Goal: Task Accomplishment & Management: Use online tool/utility

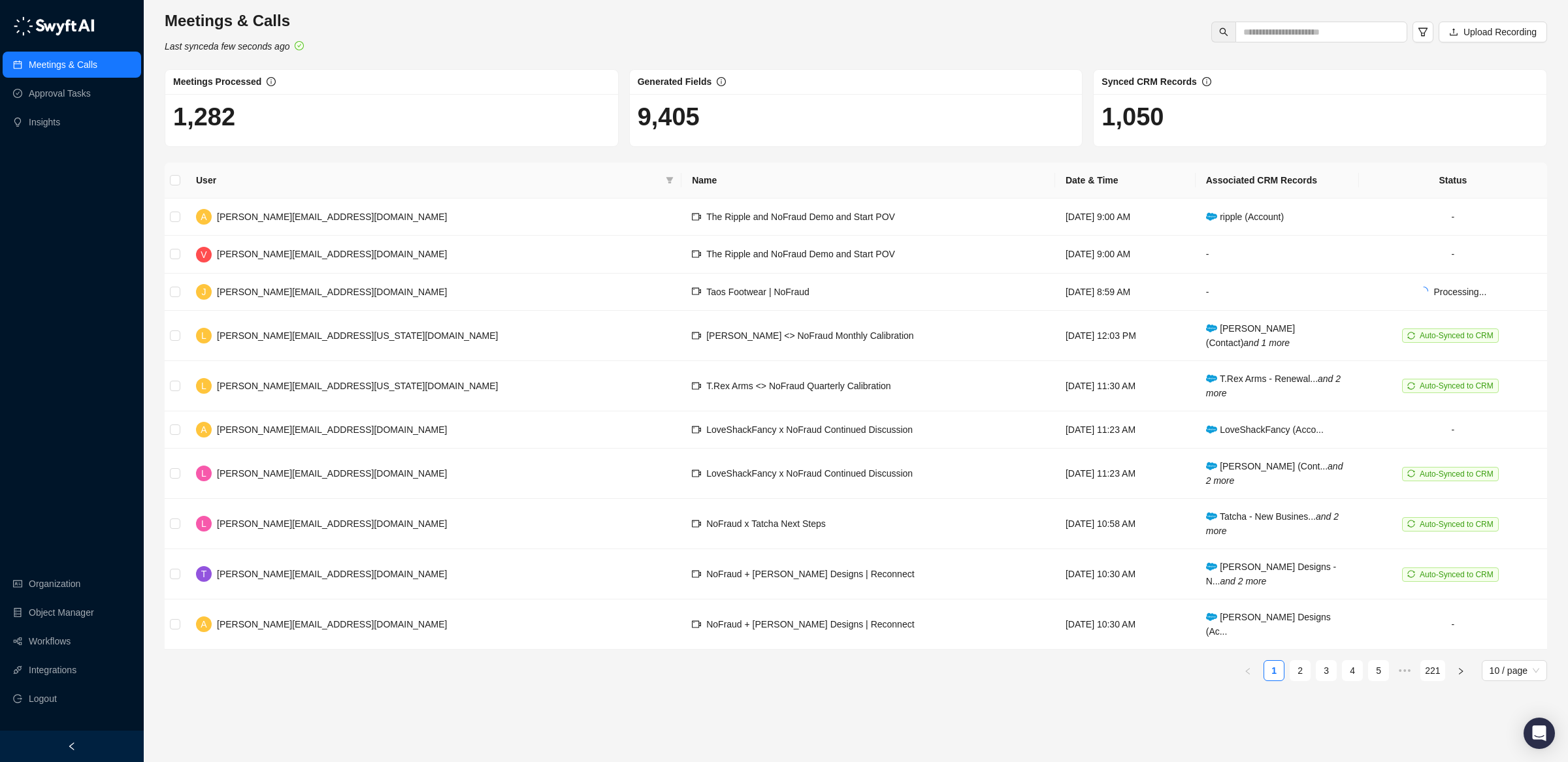
click at [739, 707] on main "Meetings & Calls Last synced a few seconds ago Upload Recording Meetings Proces…" at bounding box center [856, 381] width 1383 height 741
click at [38, 644] on link "Workflows" at bounding box center [49, 642] width 42 height 26
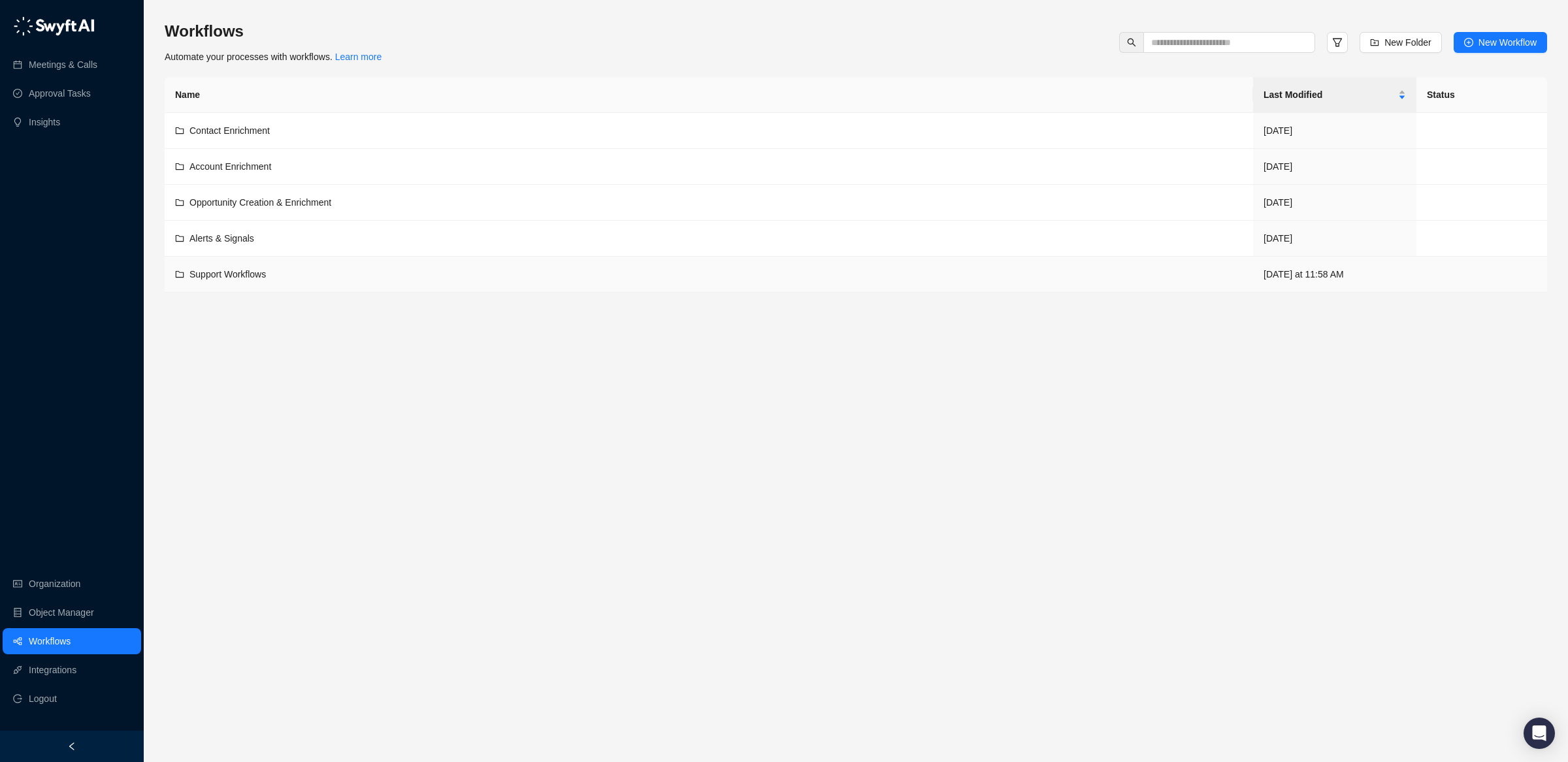
click at [604, 257] on td "Alerts & Signals" at bounding box center [708, 239] width 1088 height 36
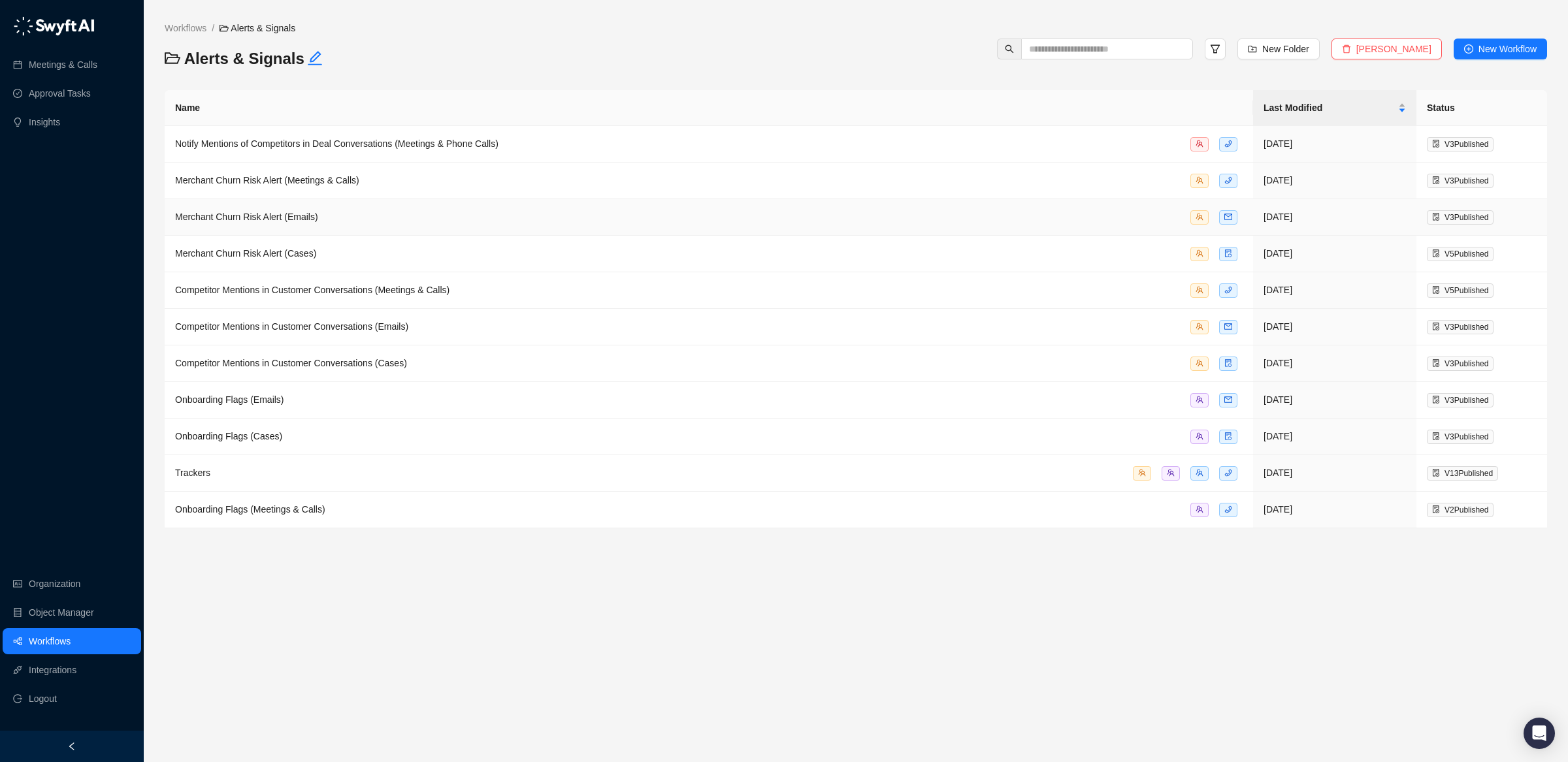
click at [318, 224] on div "Merchant Churn Risk Alert (Emails)" at bounding box center [246, 216] width 143 height 15
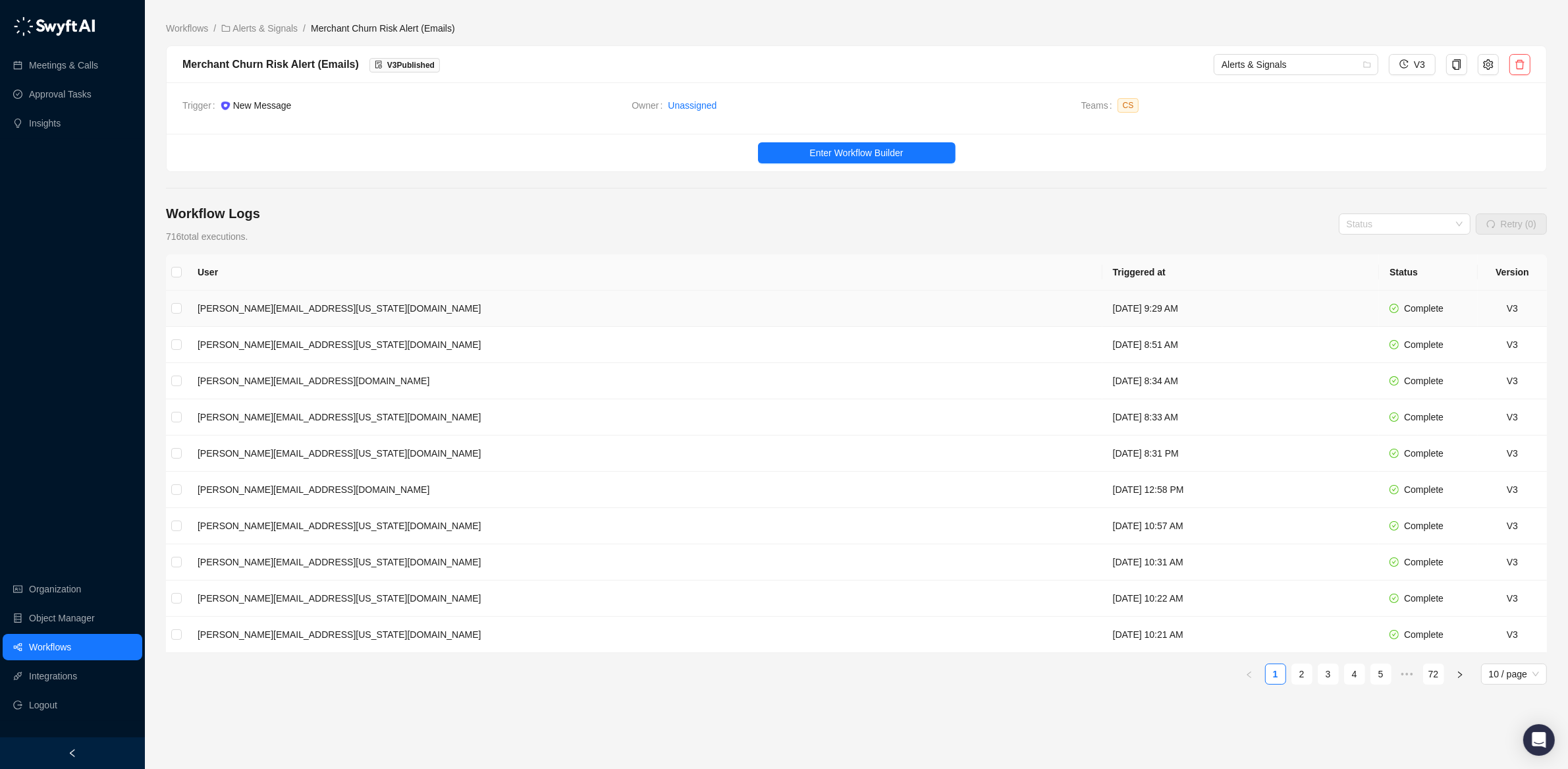
click at [1103, 315] on td "[DATE] 9:29 AM" at bounding box center [1241, 309] width 277 height 37
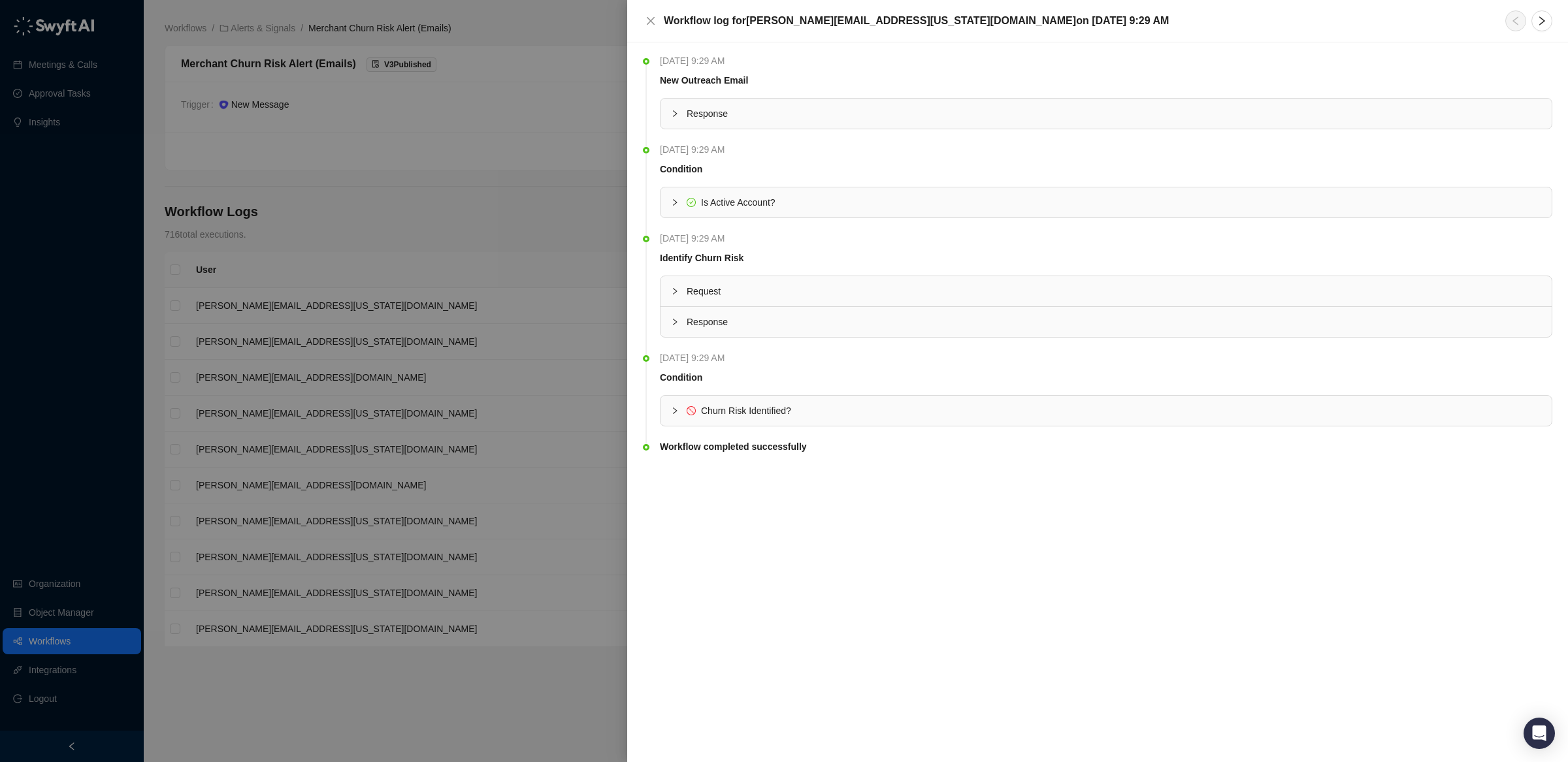
click at [745, 402] on div "Churn Risk Identified?" at bounding box center [1106, 411] width 891 height 30
click at [410, 403] on div at bounding box center [784, 381] width 1568 height 762
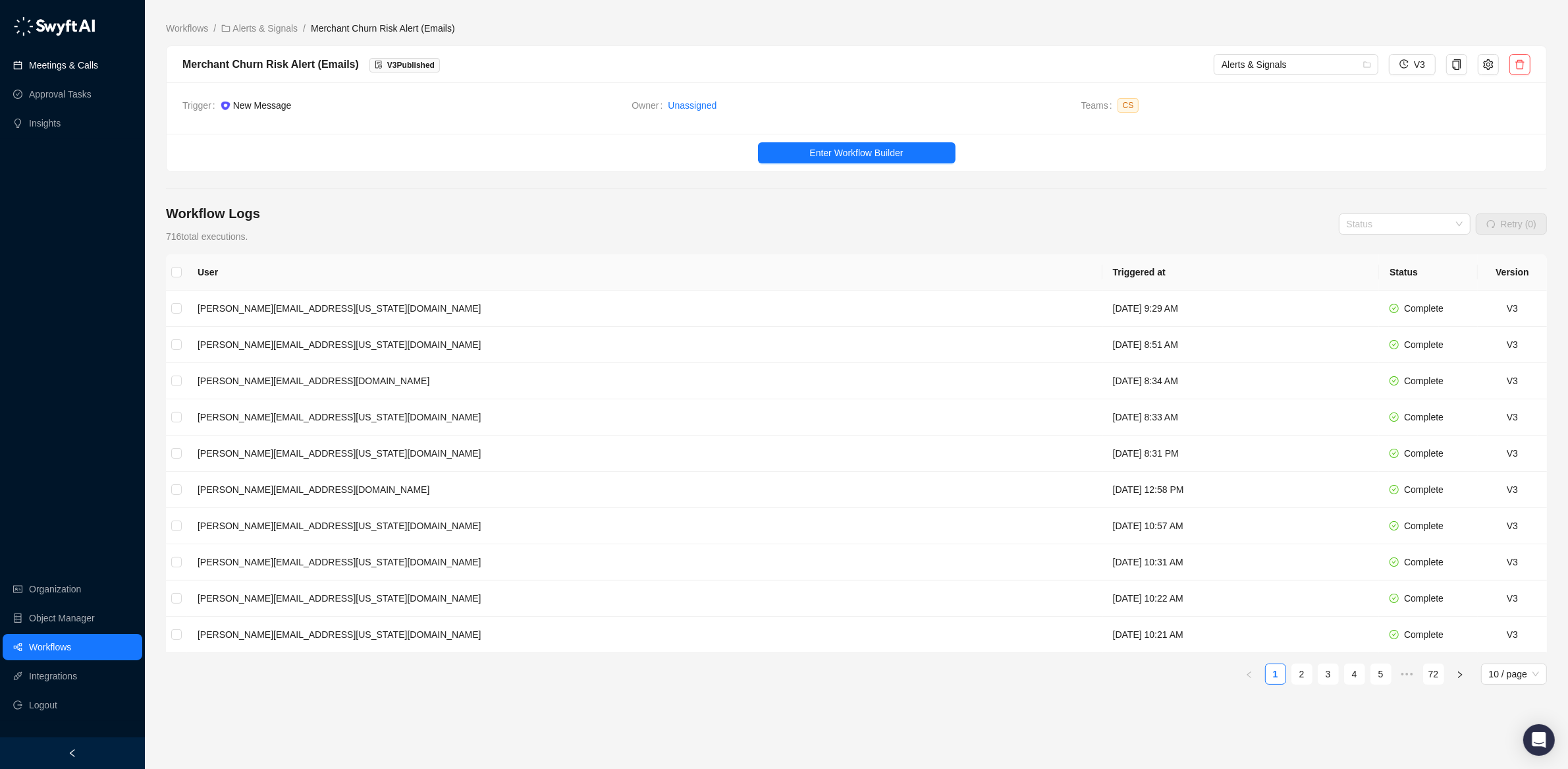
click at [83, 57] on link "Meetings & Calls" at bounding box center [63, 65] width 69 height 27
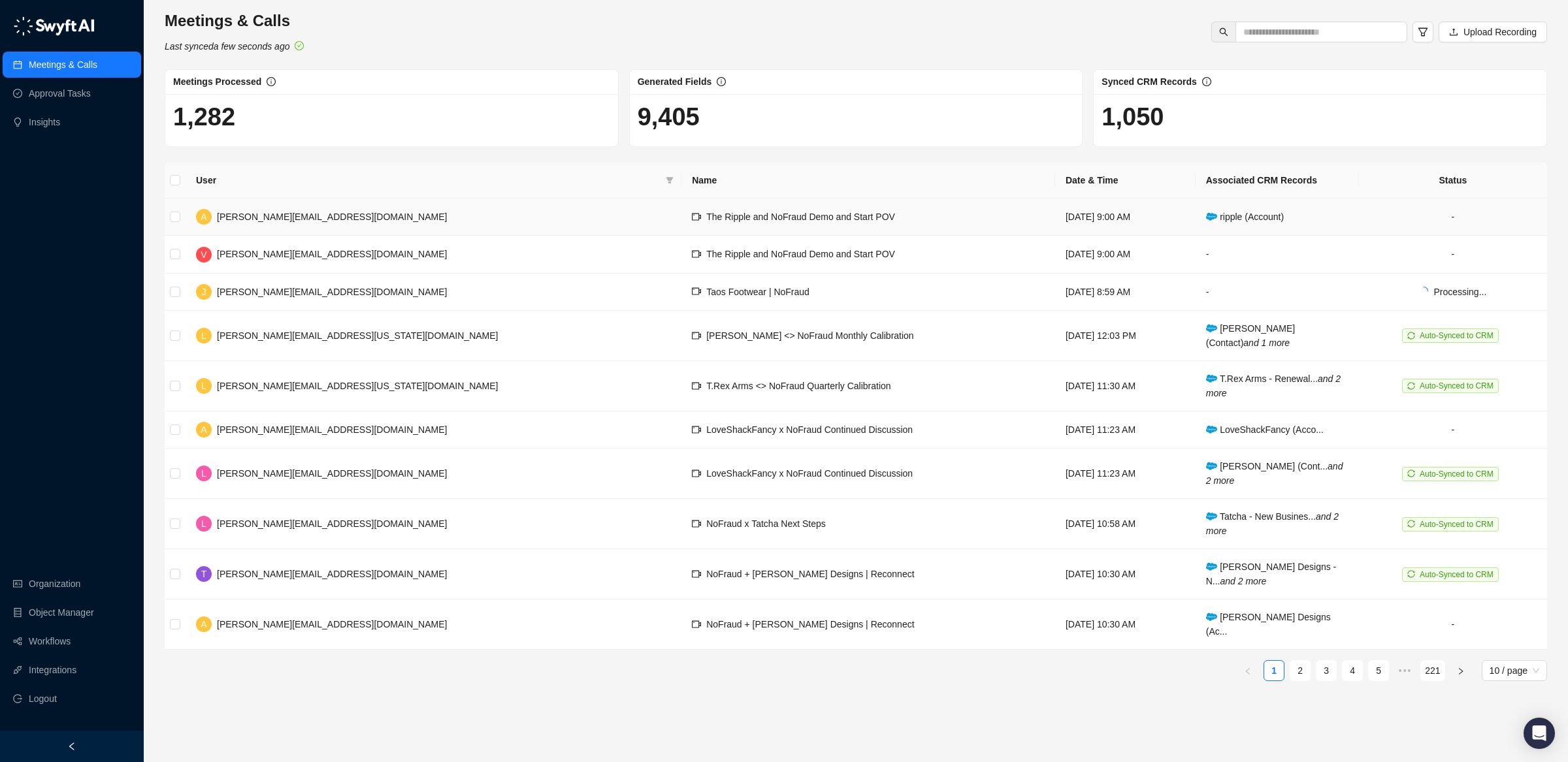
click at [1206, 220] on span "ripple (Account)" at bounding box center [1245, 216] width 78 height 10
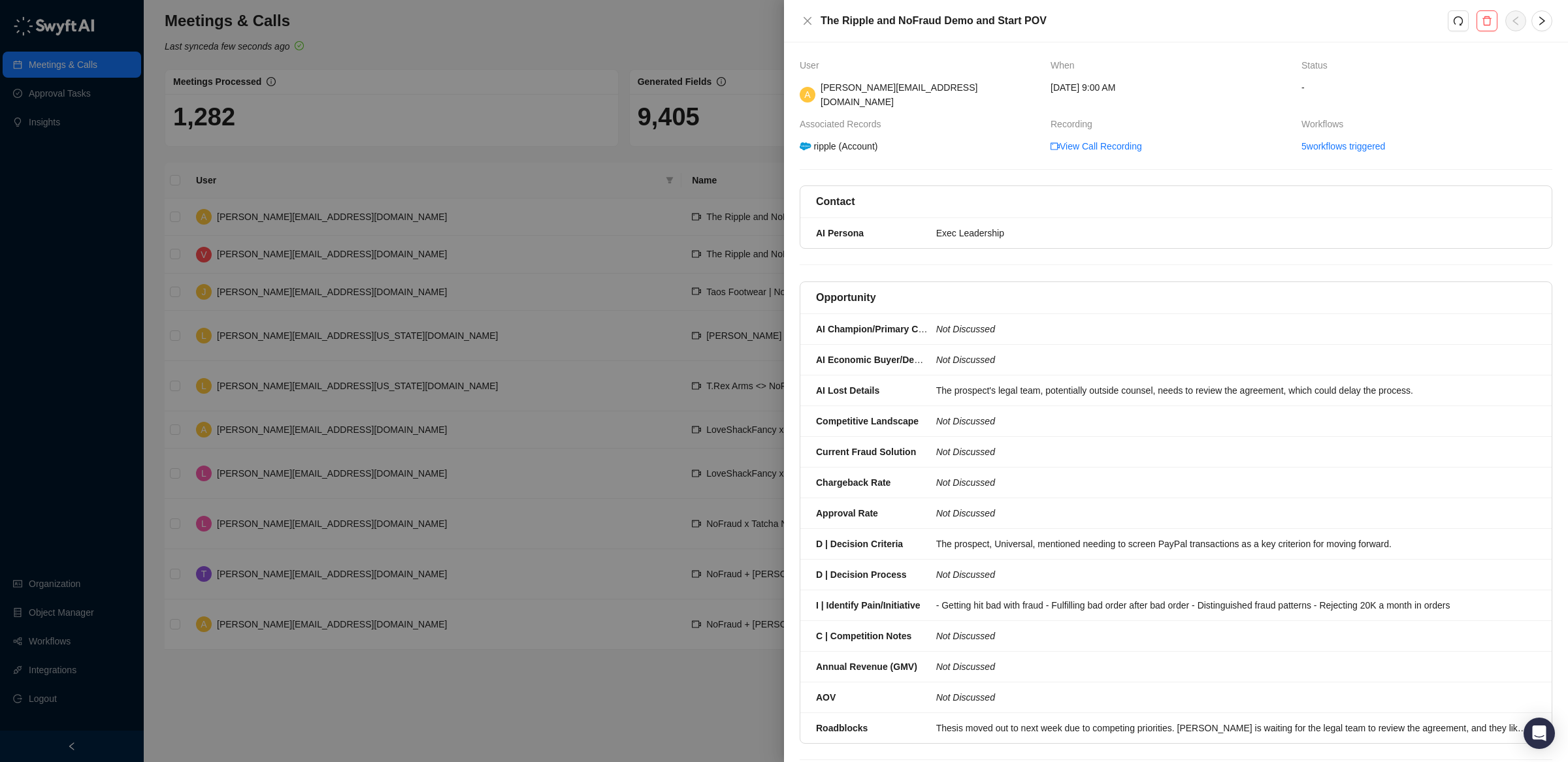
click at [801, 143] on icon at bounding box center [806, 146] width 11 height 8
drag, startPoint x: 570, startPoint y: 106, endPoint x: 512, endPoint y: 101, distance: 58.2
click at [567, 104] on div at bounding box center [784, 381] width 1568 height 762
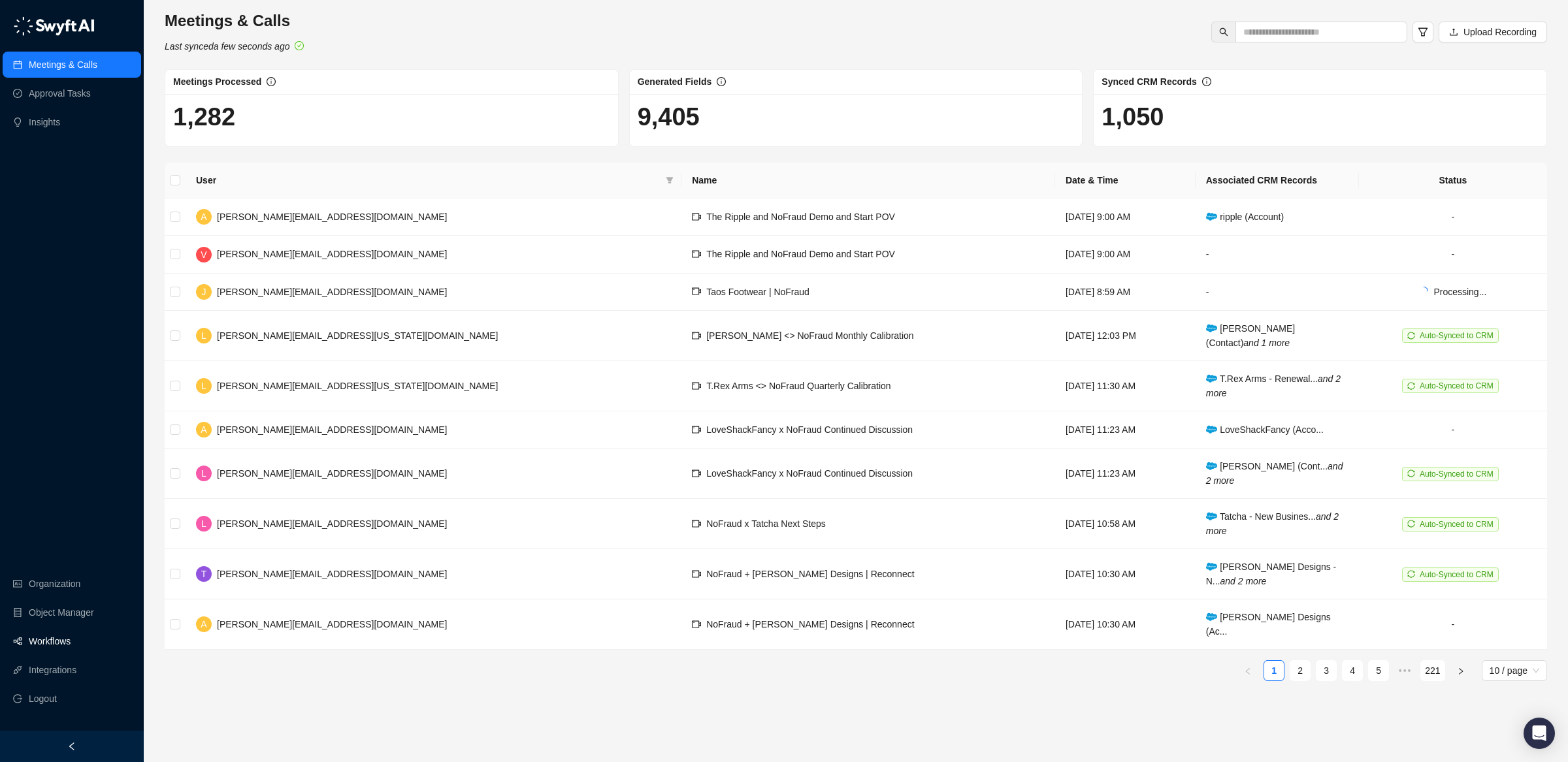
click at [69, 650] on link "Workflows" at bounding box center [49, 642] width 42 height 26
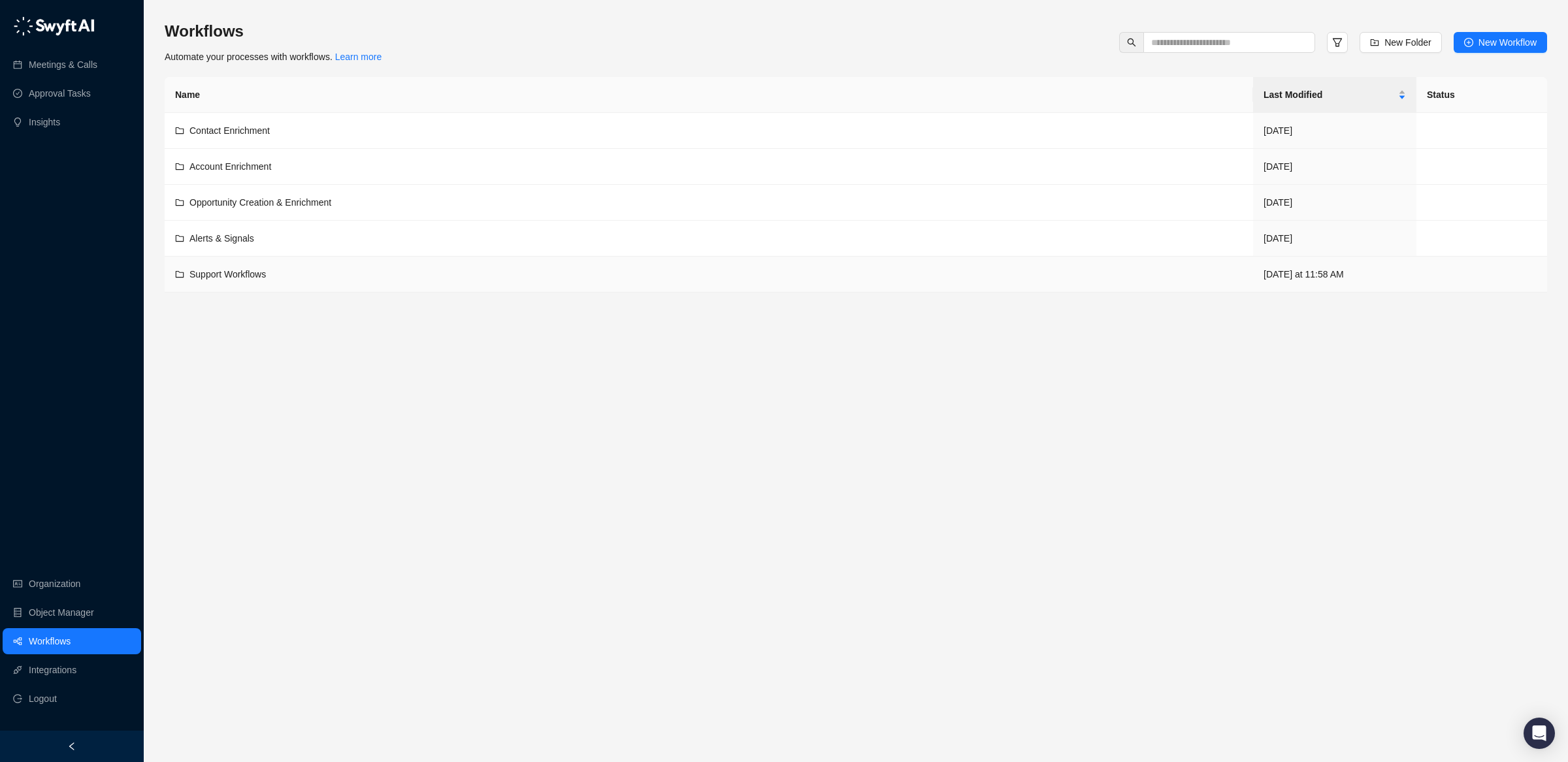
click at [466, 271] on div "Support Workflows" at bounding box center [708, 274] width 1067 height 15
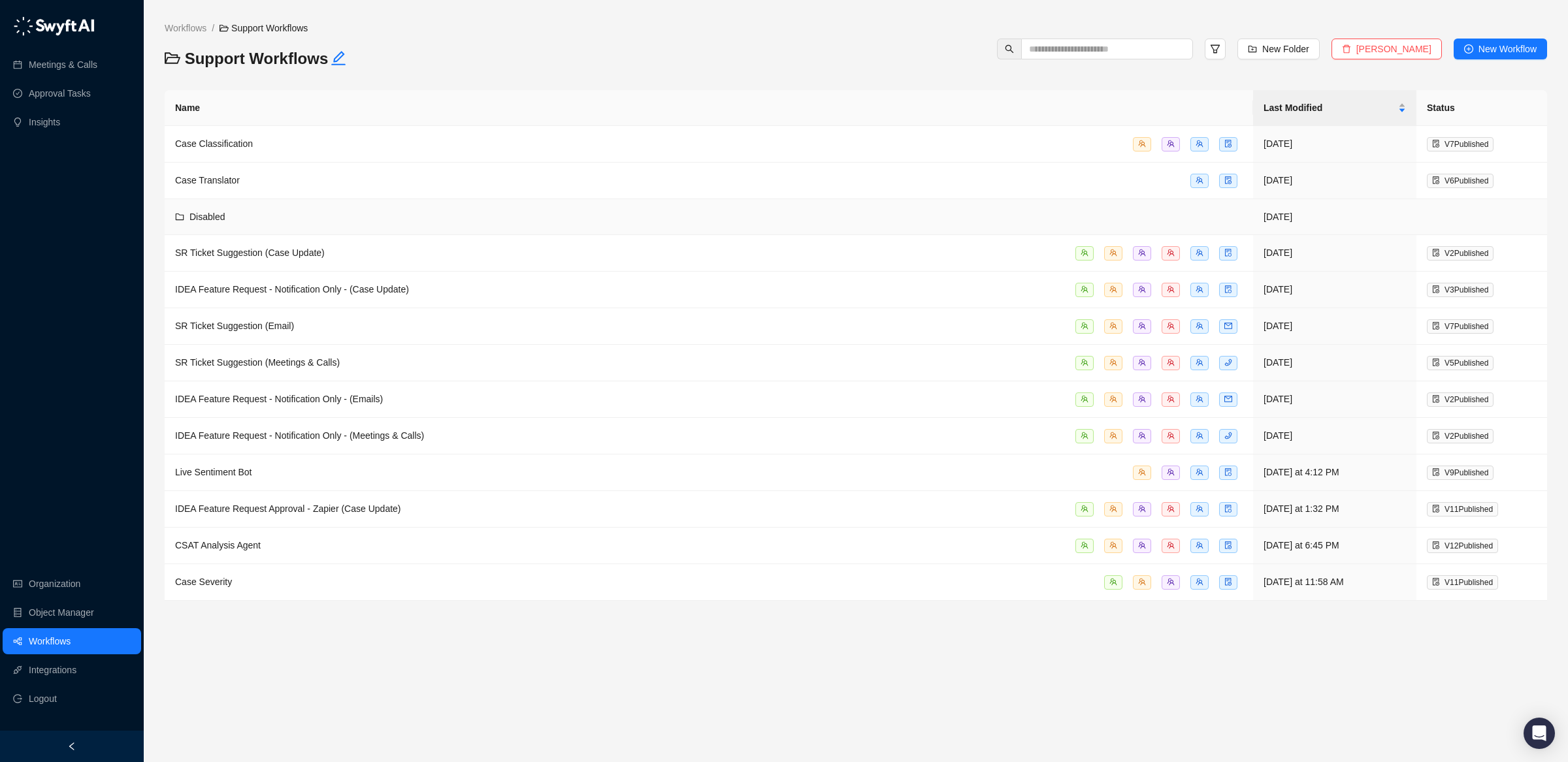
click at [391, 217] on div "Disabled" at bounding box center [708, 216] width 1067 height 15
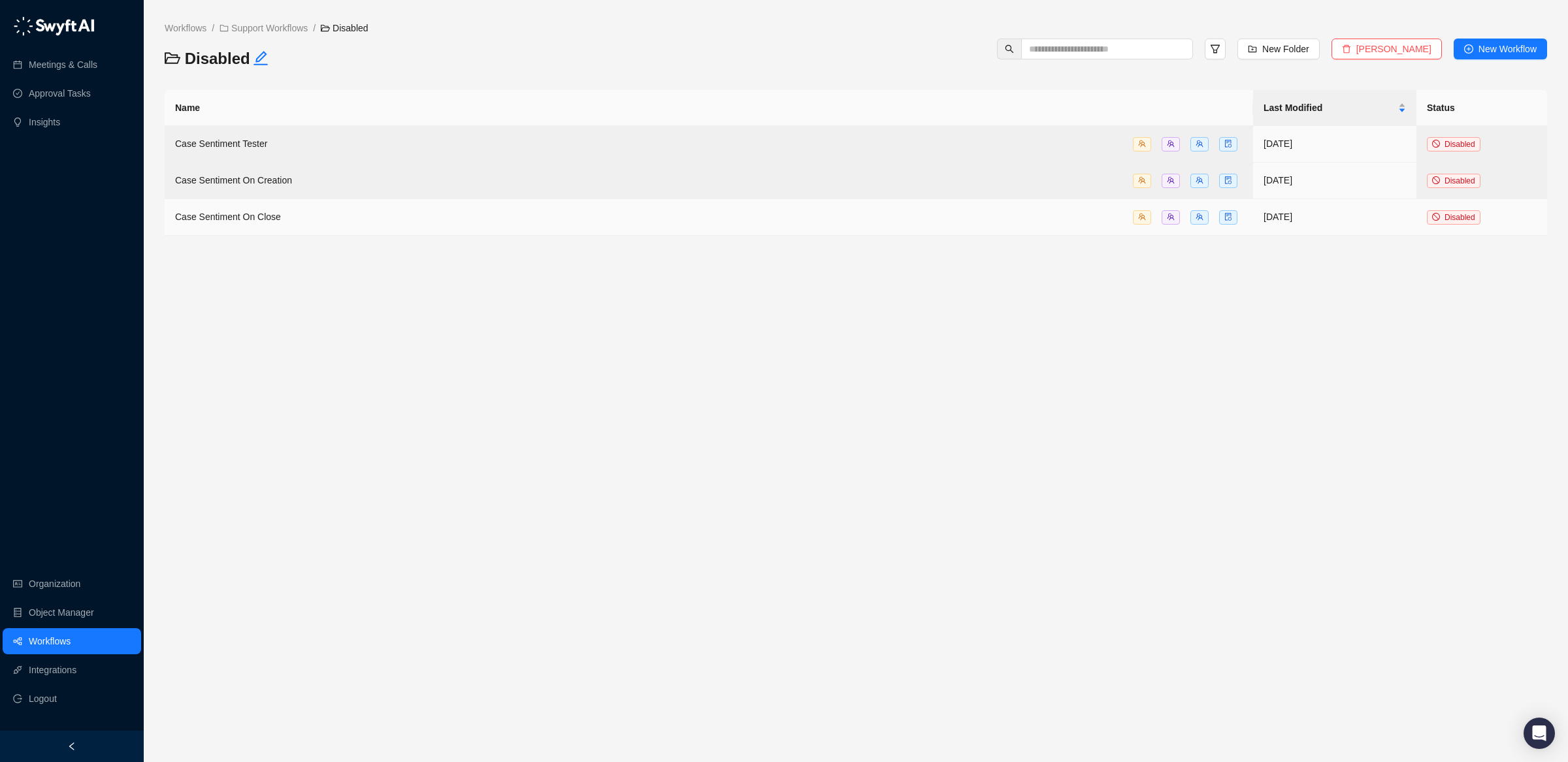
click at [391, 217] on div "Case Sentiment On Close" at bounding box center [708, 217] width 1067 height 15
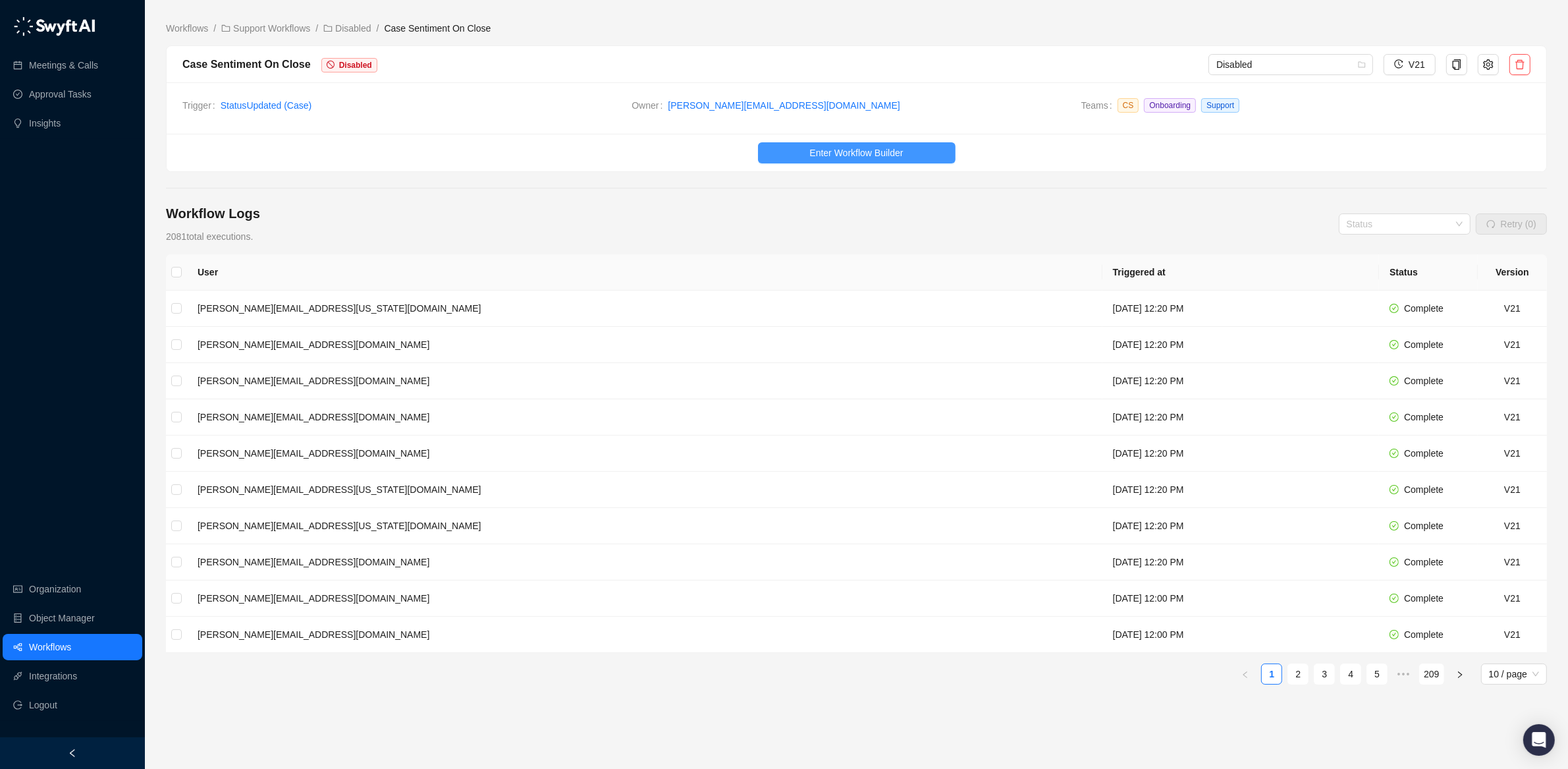
click at [797, 150] on button "Enter Workflow Builder" at bounding box center [857, 153] width 198 height 21
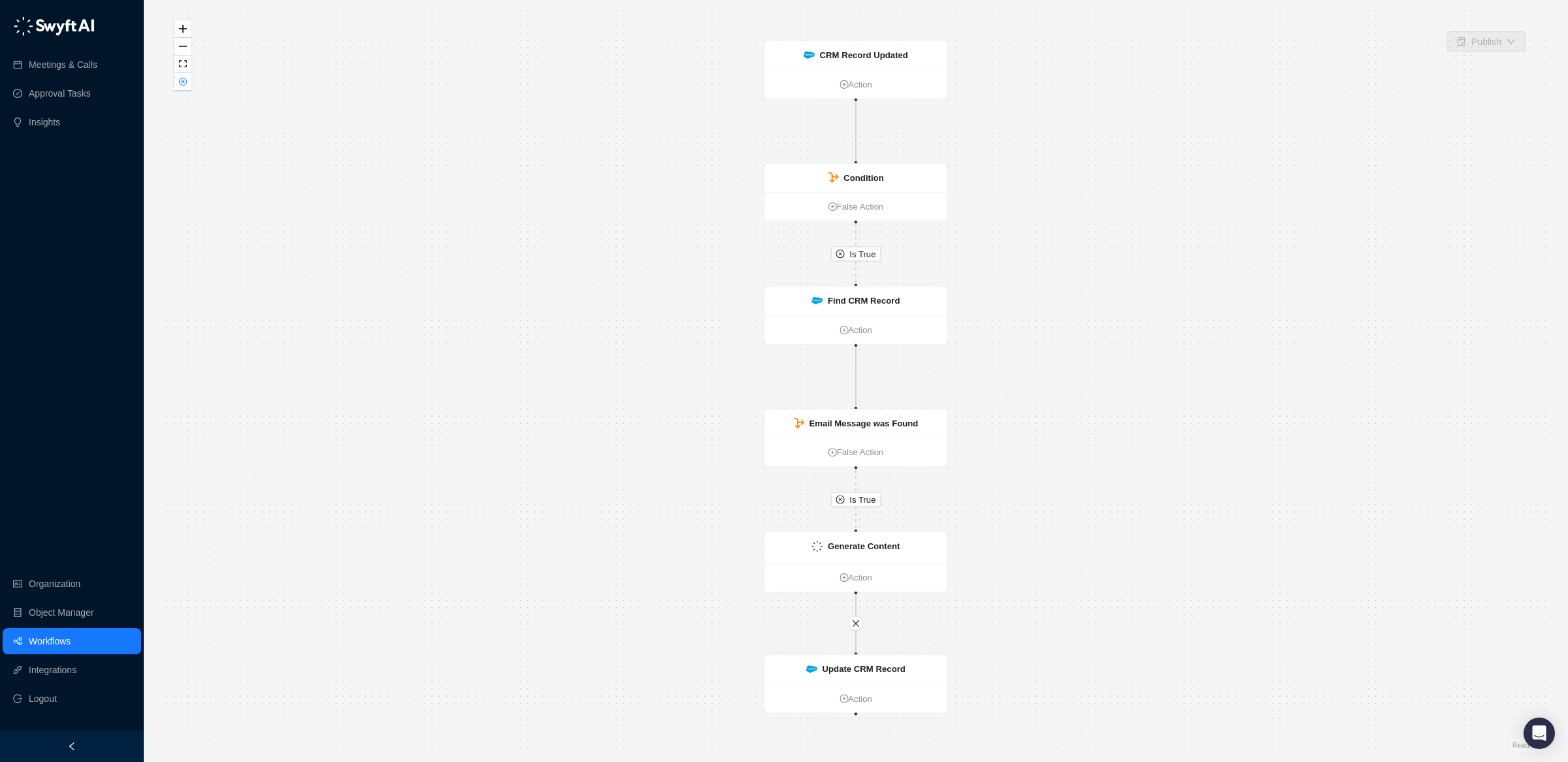
drag, startPoint x: 1086, startPoint y: 661, endPoint x: 1059, endPoint y: 461, distance: 201.8
click at [1059, 461] on div "Is True Is True CRM Record Updated Action Condition False Action Generate Conte…" at bounding box center [856, 381] width 1383 height 741
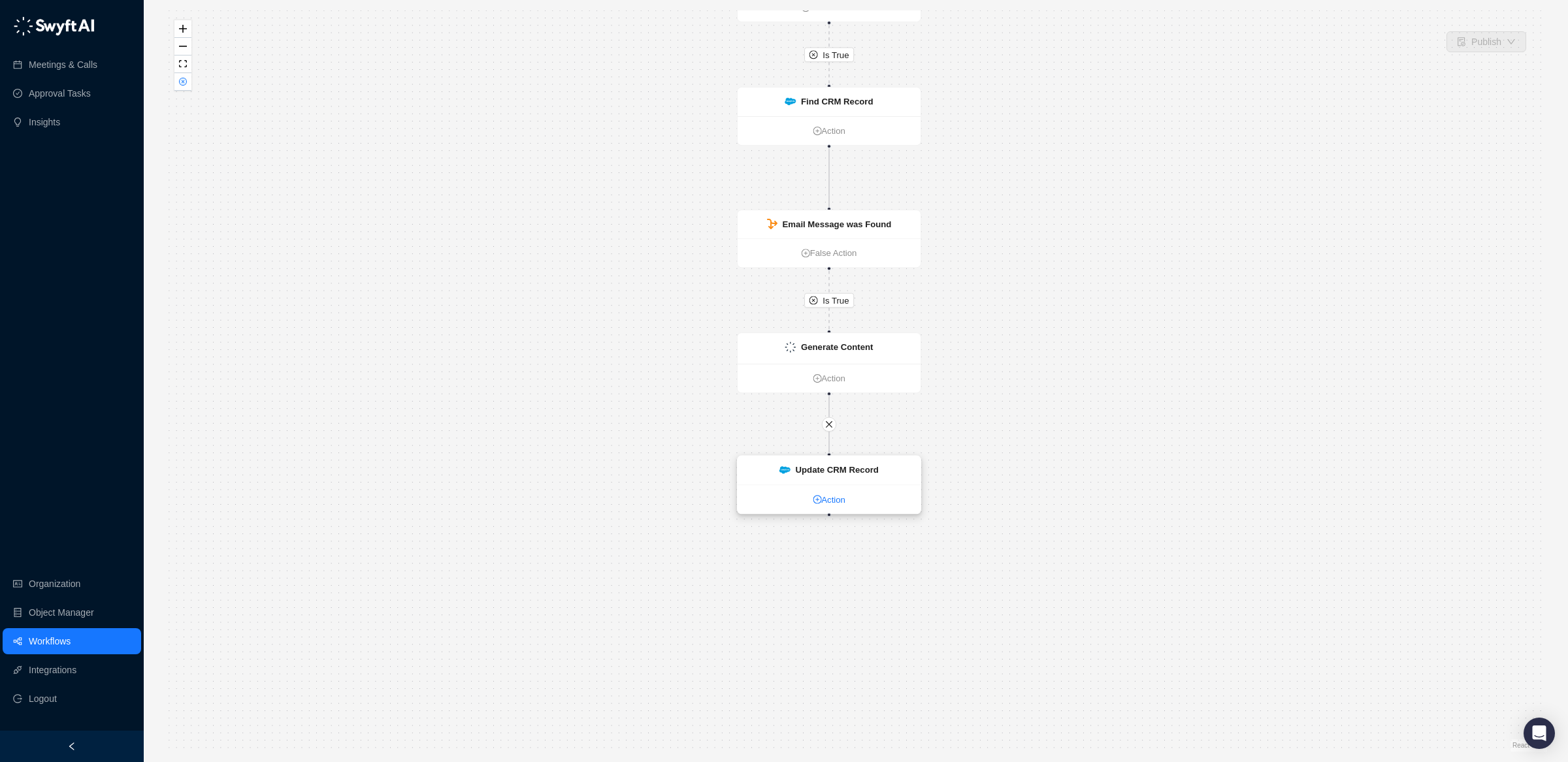
click at [835, 493] on link "Action" at bounding box center [829, 500] width 183 height 14
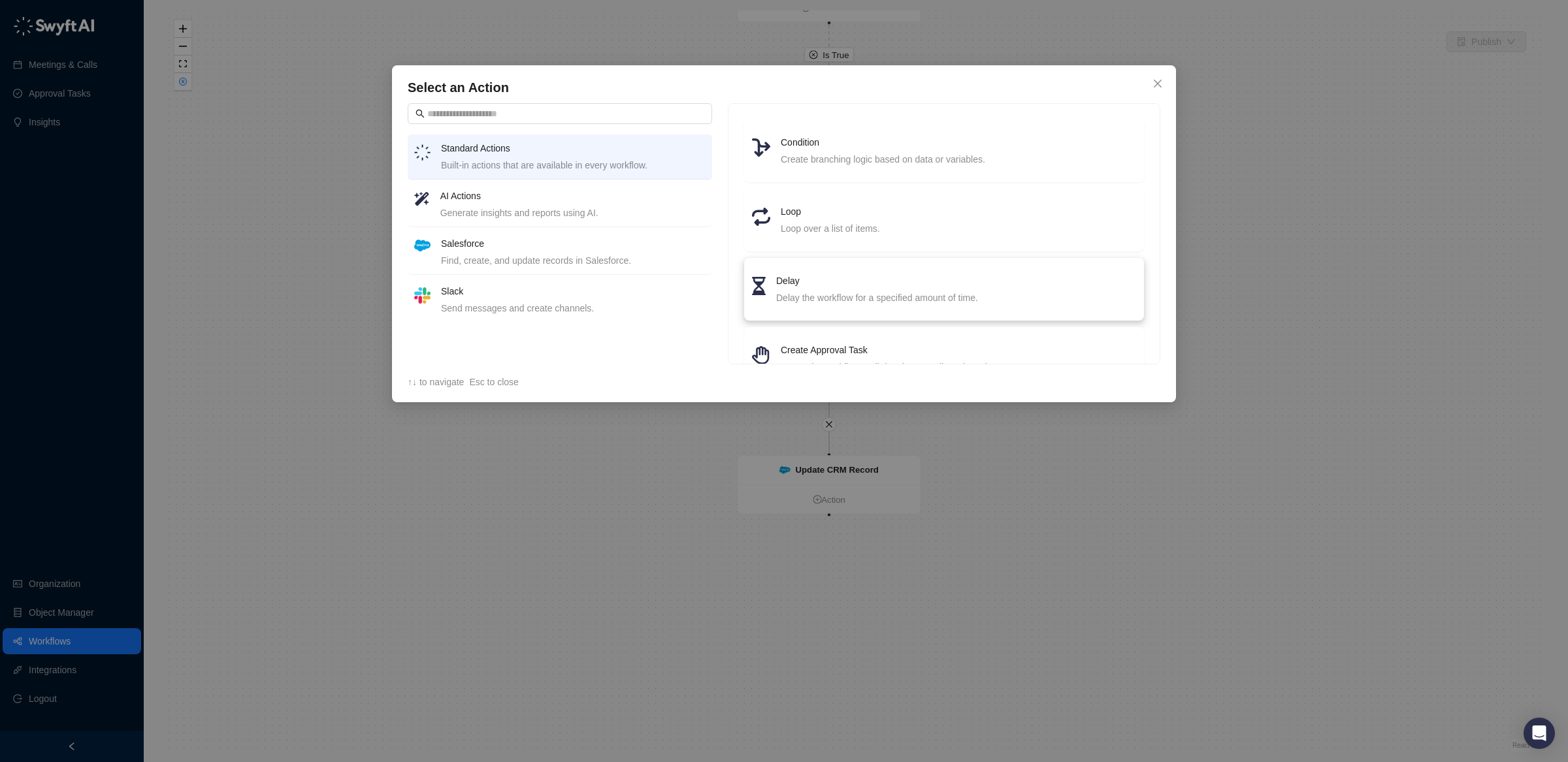
click at [836, 292] on div "Delay the workflow for a specified amount of time." at bounding box center [956, 298] width 360 height 15
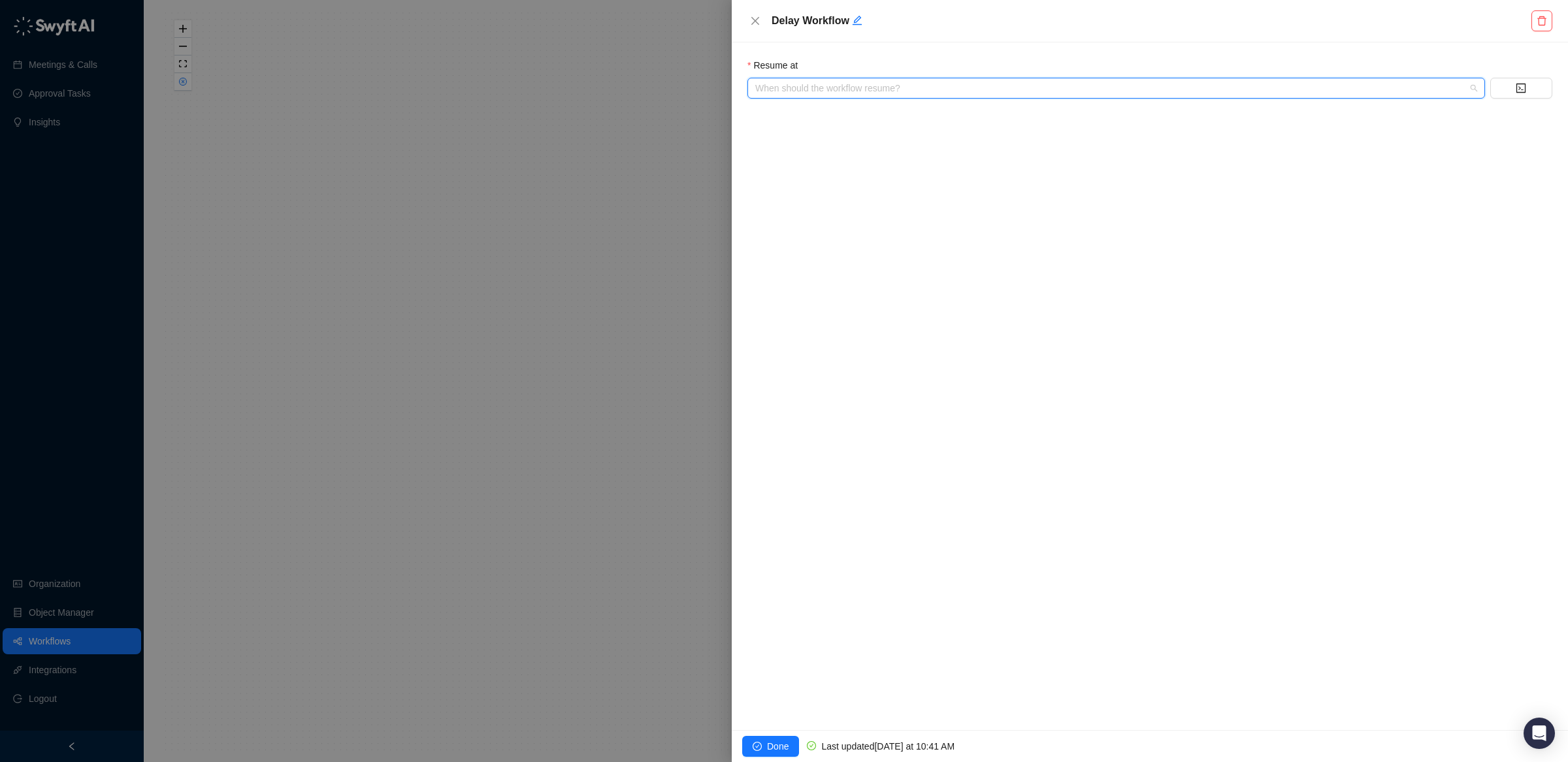
click at [960, 84] on input "search" at bounding box center [1113, 88] width 714 height 19
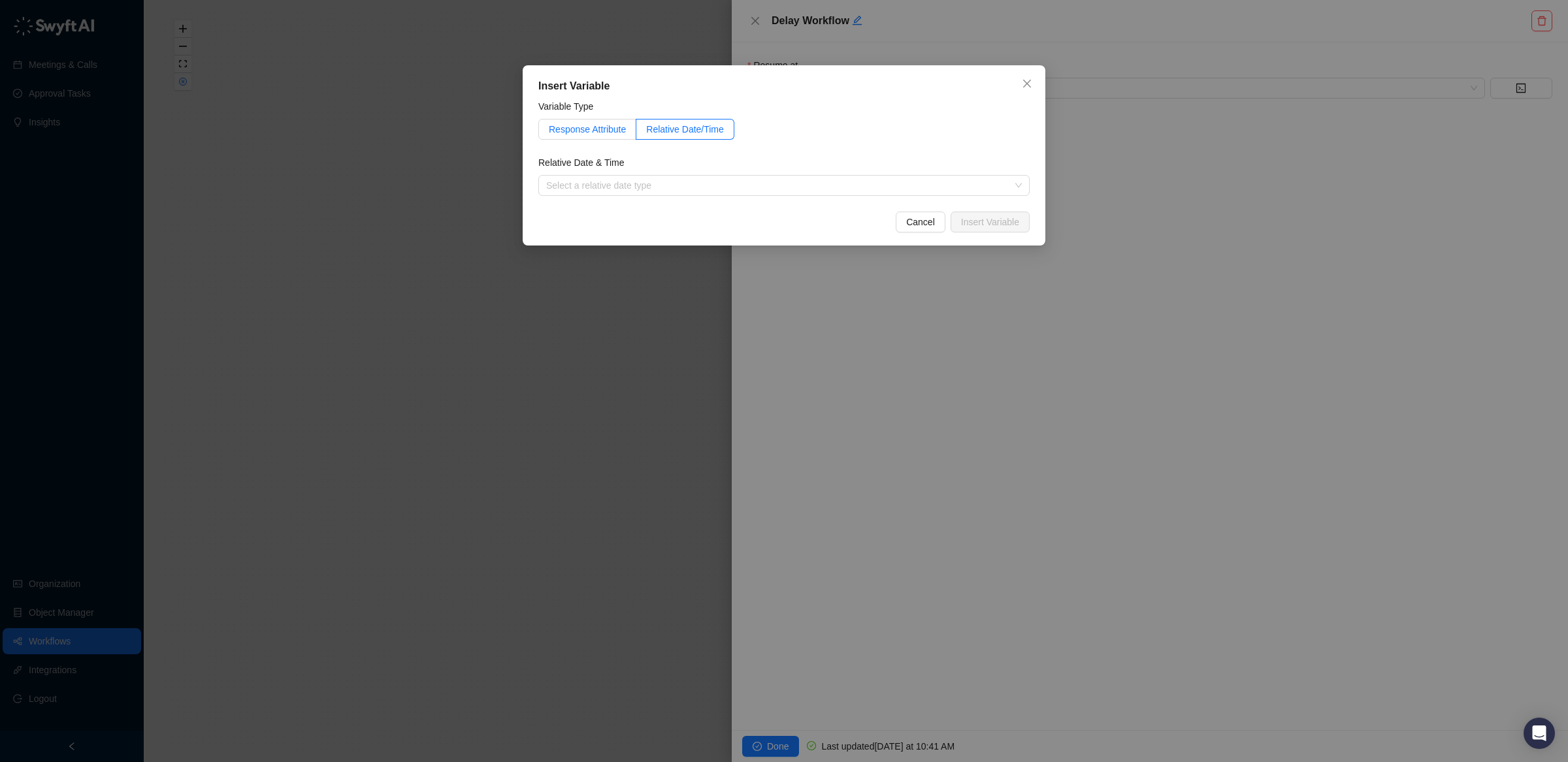
click at [569, 124] on span "Response Attribute" at bounding box center [587, 129] width 77 height 10
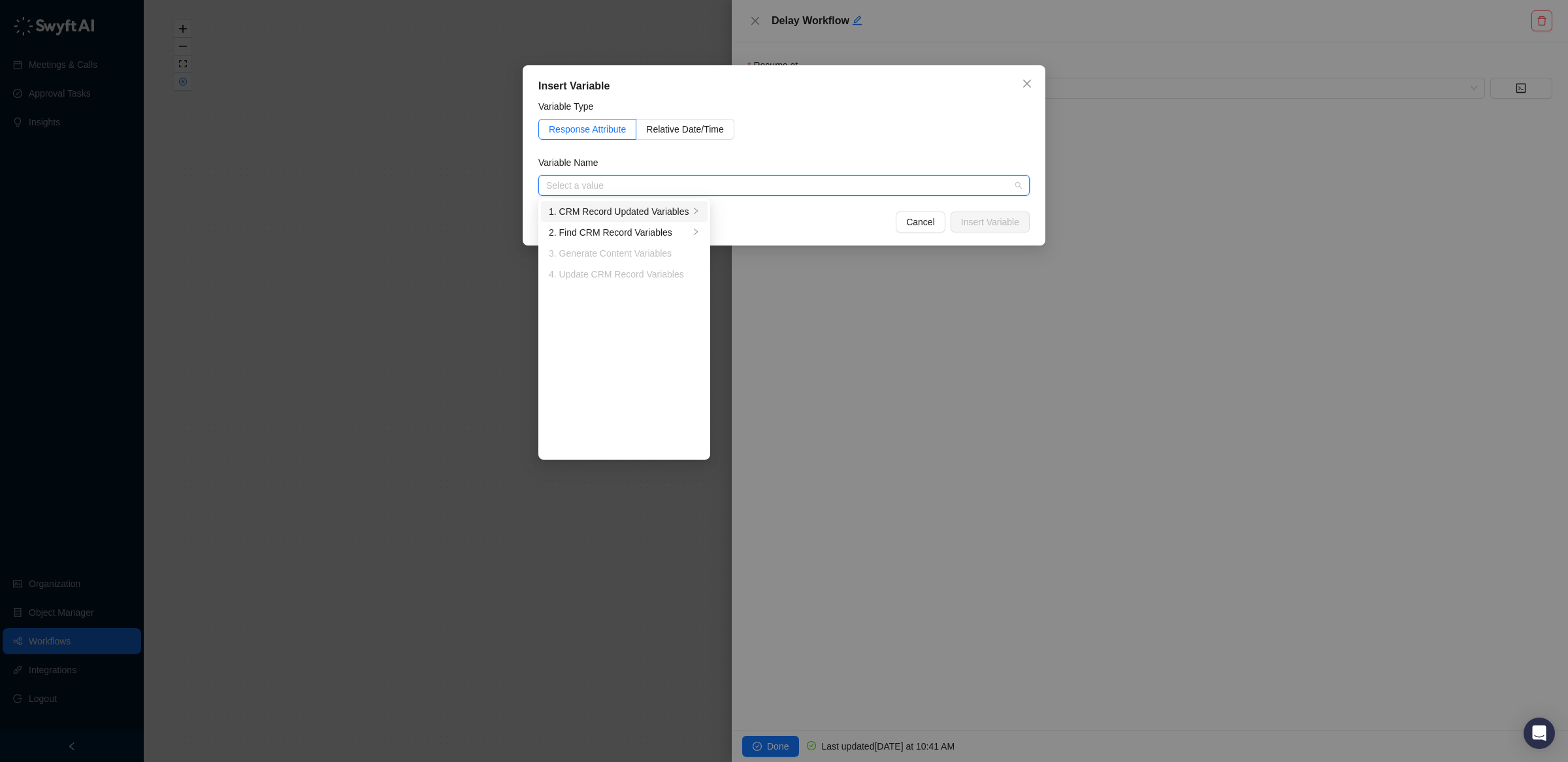
click at [643, 203] on li "1. CRM Record Updated Variables" at bounding box center [624, 212] width 166 height 21
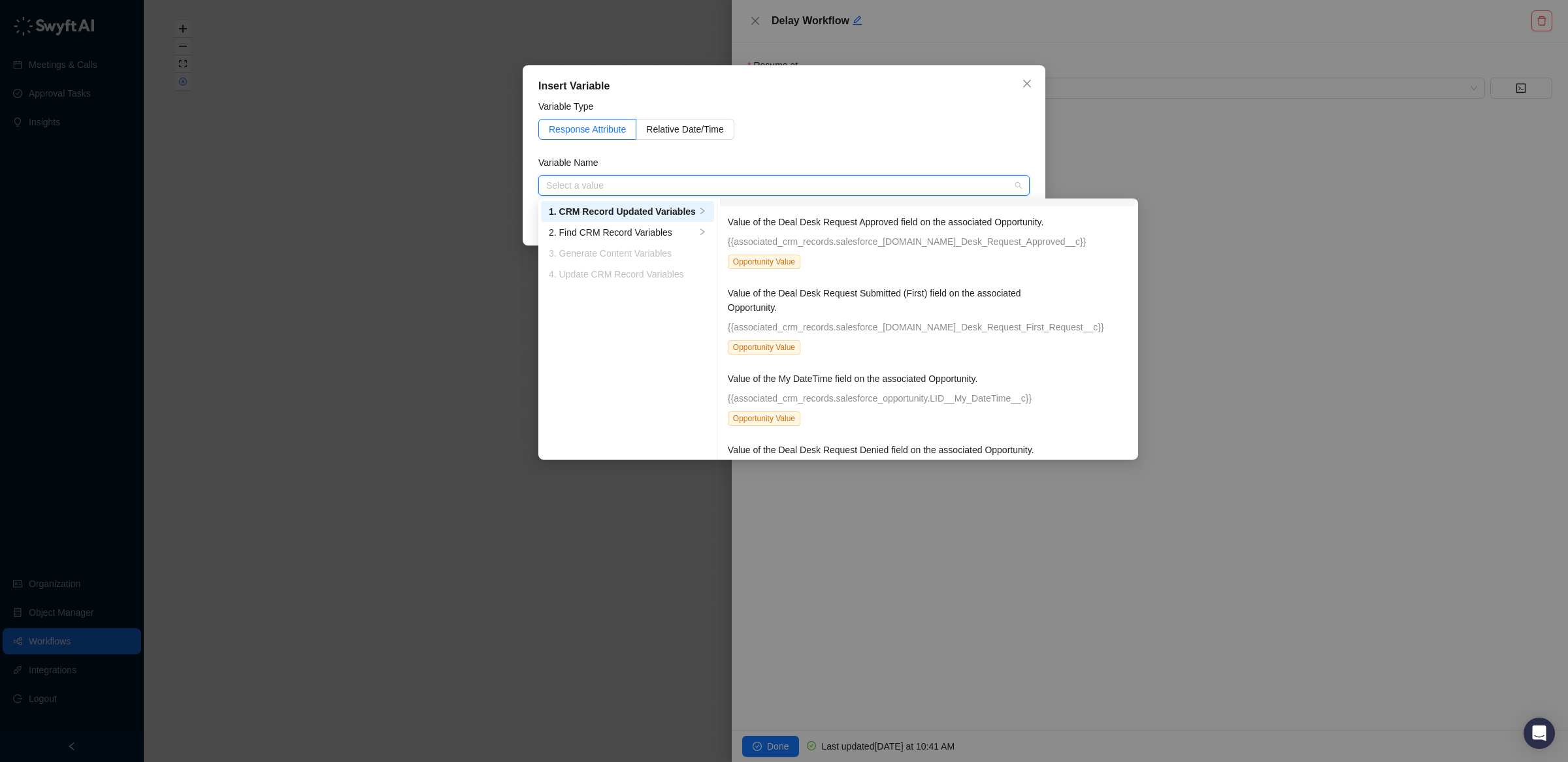
scroll to position [588, 0]
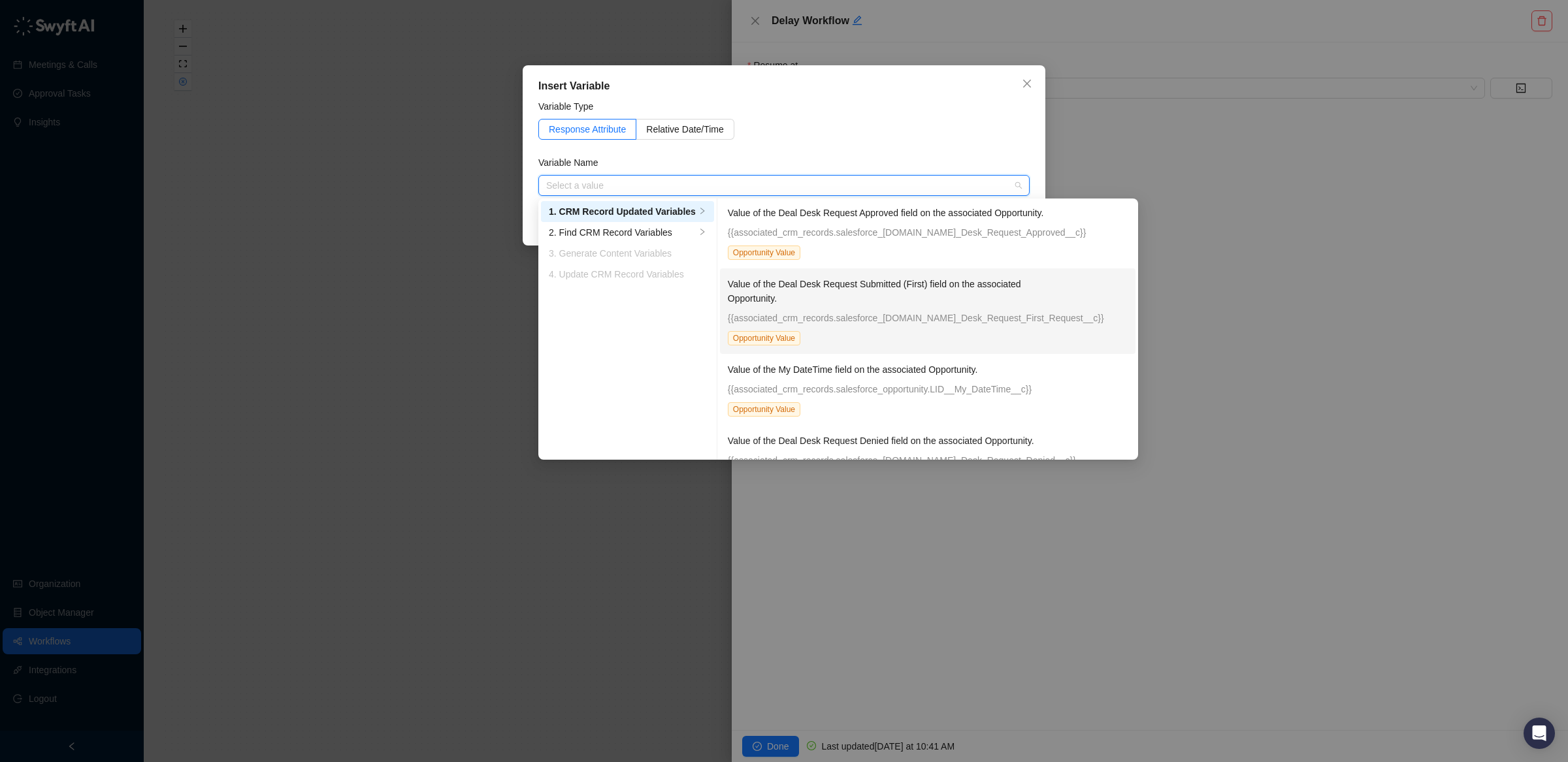
click at [965, 305] on p "Value of the Deal Desk Request Submitted (First) field on the associated Opport…" at bounding box center [891, 291] width 327 height 29
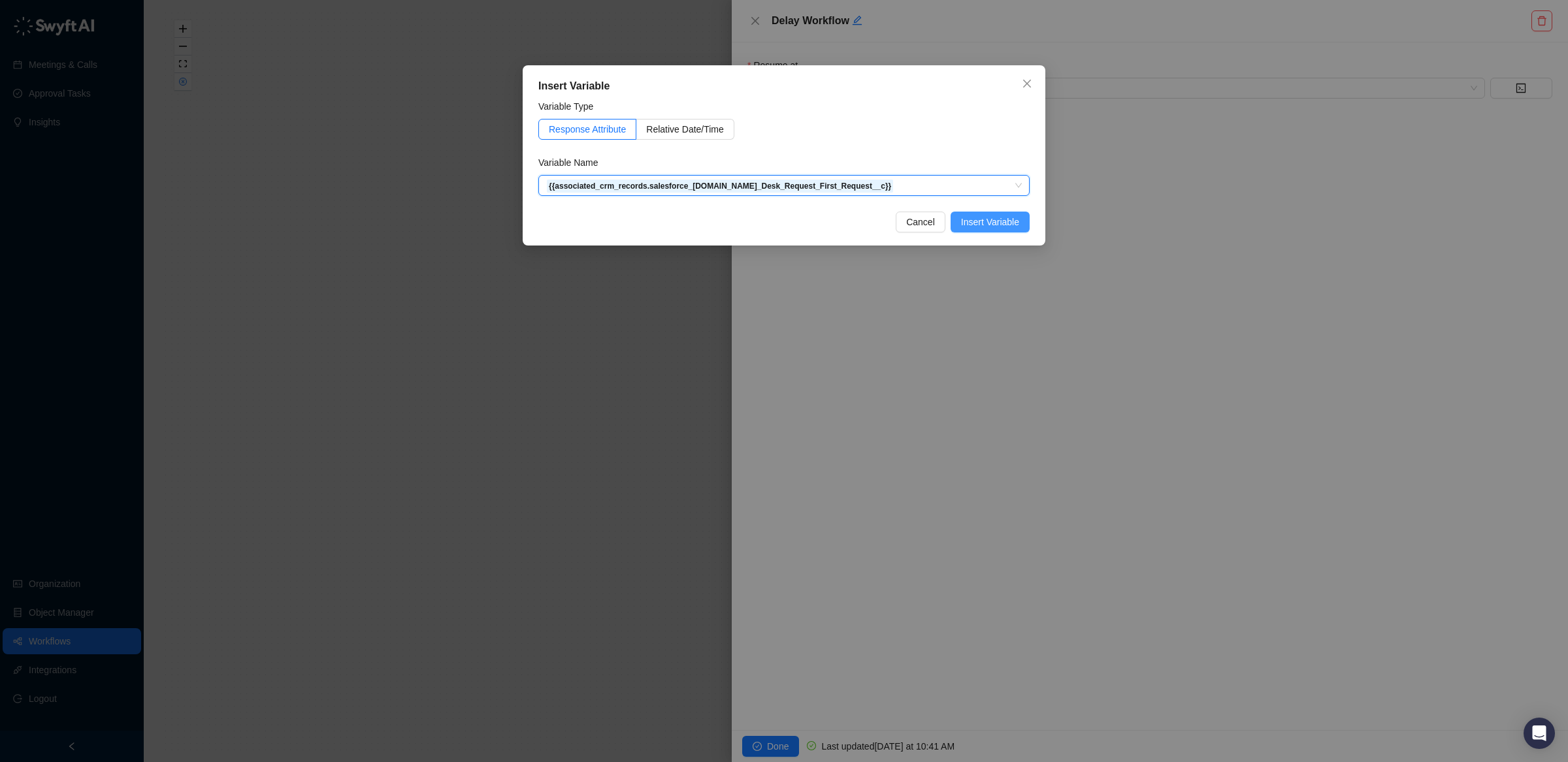
click at [1000, 223] on span "Insert Variable" at bounding box center [990, 222] width 58 height 15
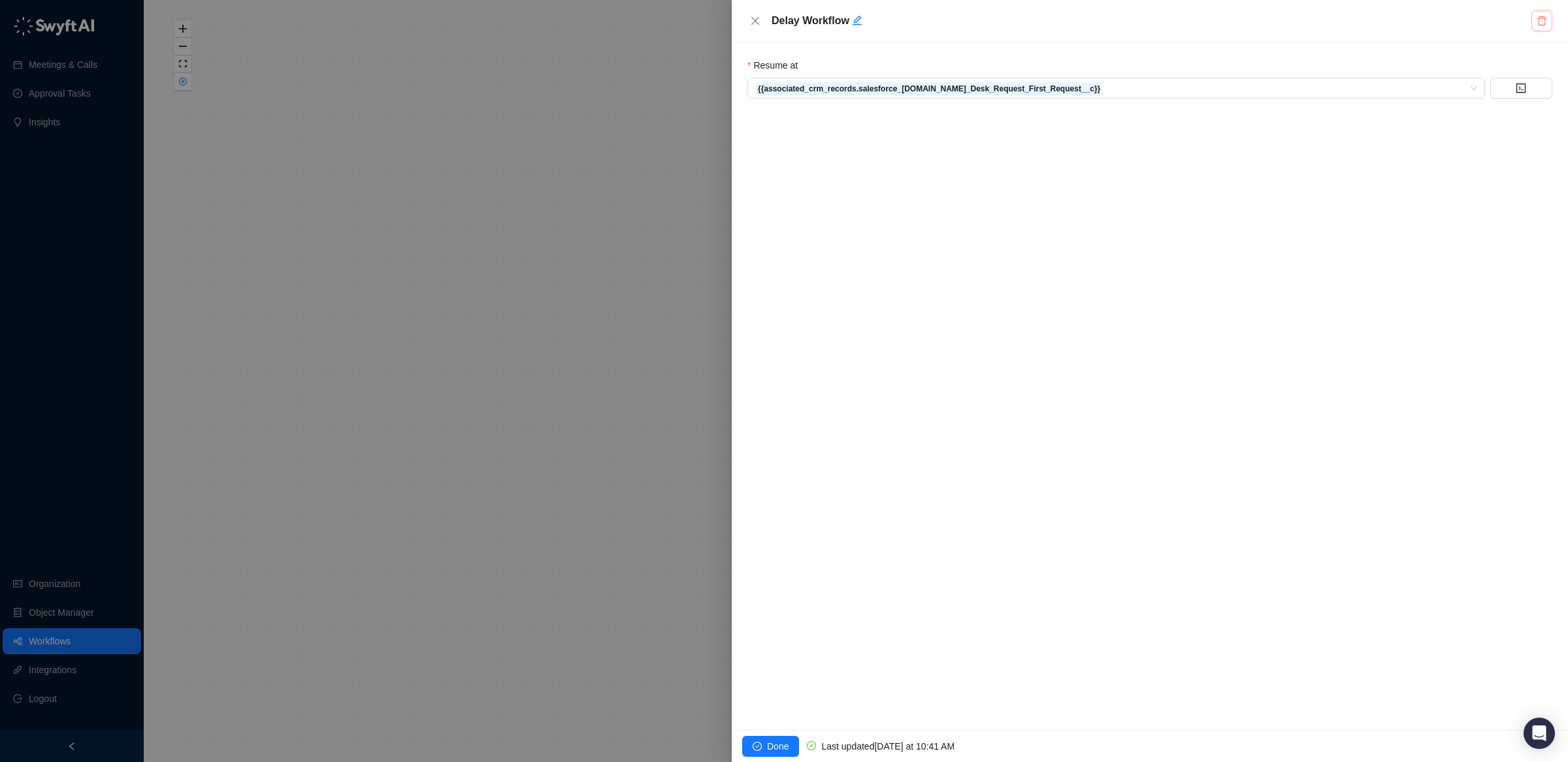
click at [1547, 13] on button "button" at bounding box center [1542, 21] width 21 height 21
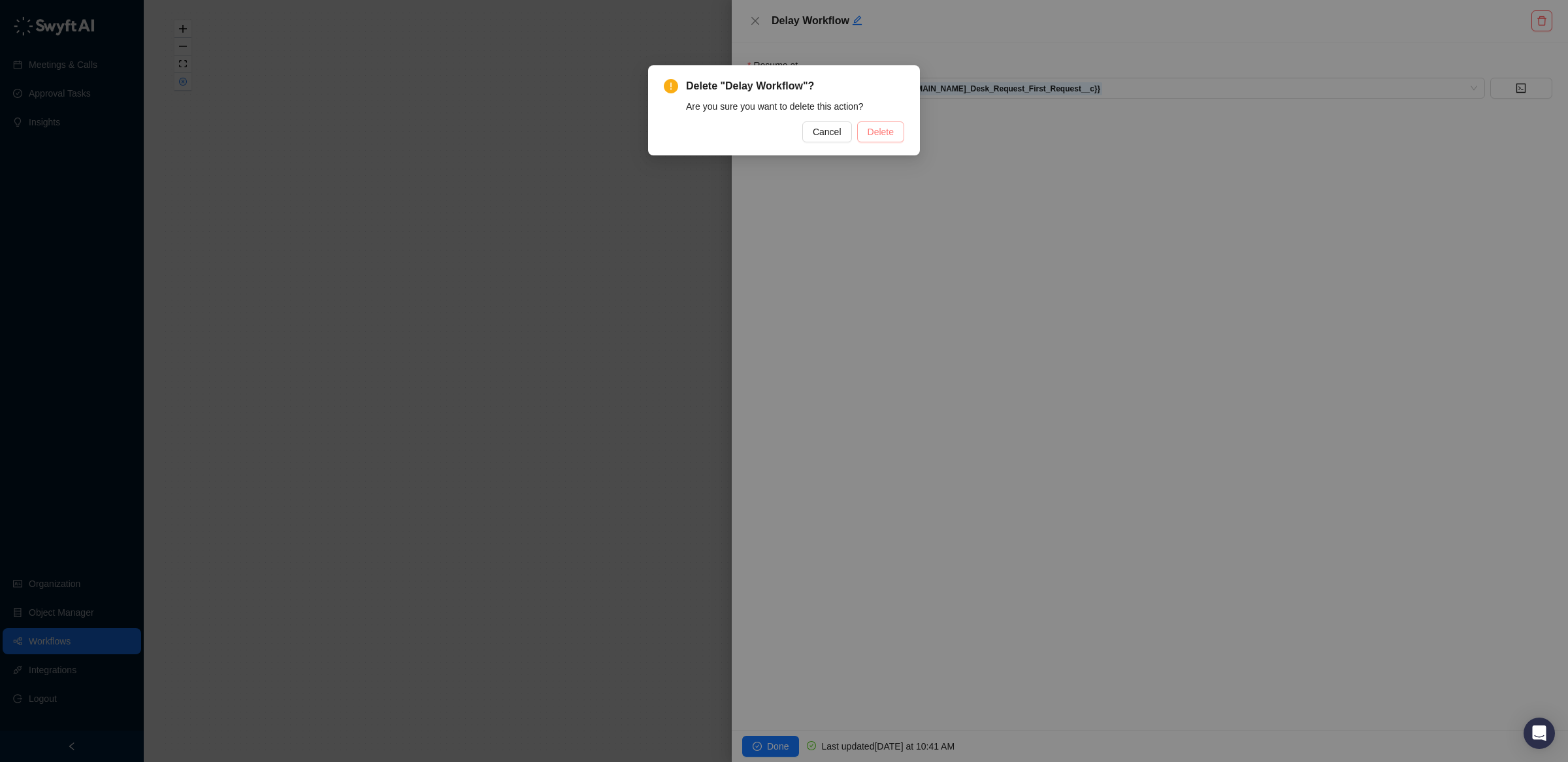
click at [875, 129] on span "Delete" at bounding box center [881, 132] width 26 height 15
